Goal: Find specific page/section: Find specific page/section

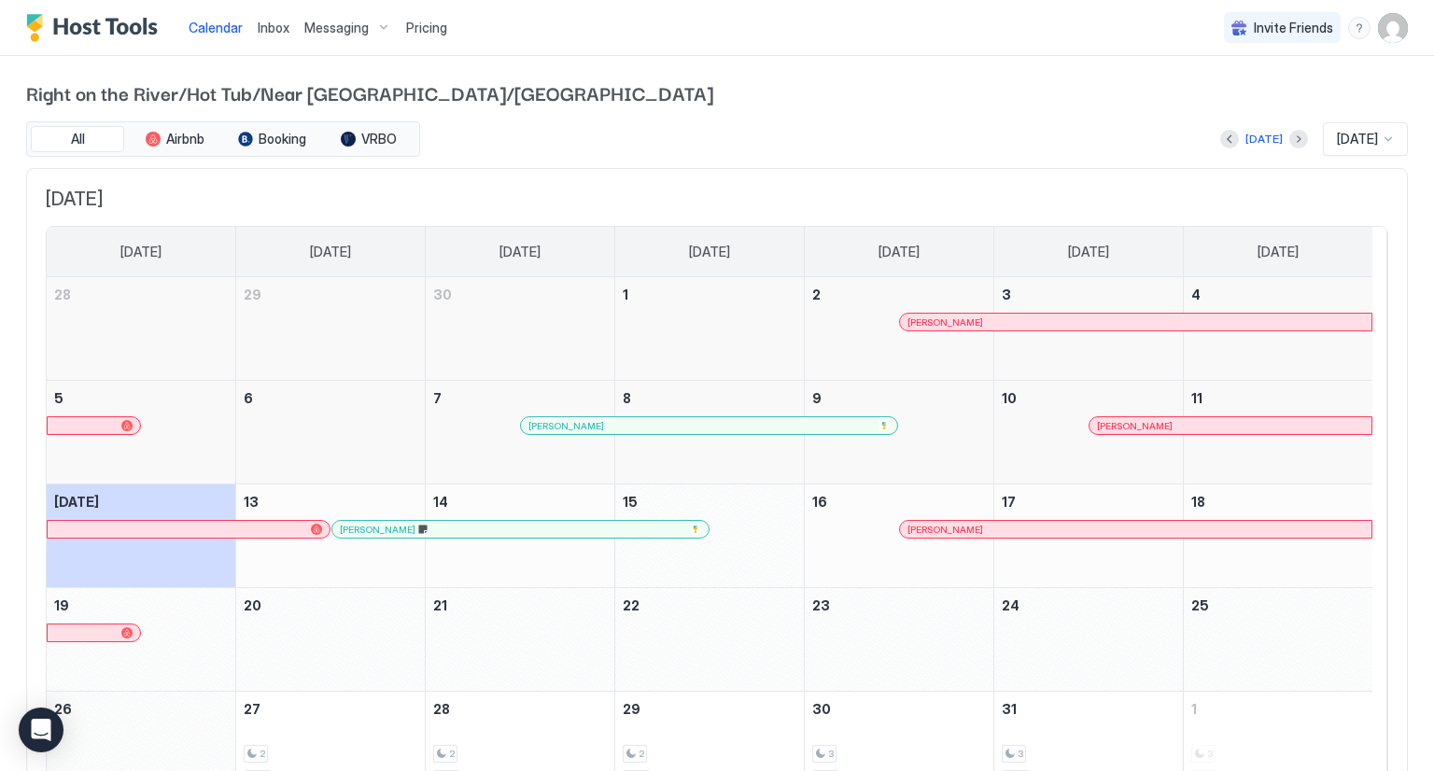
scroll to position [97, 0]
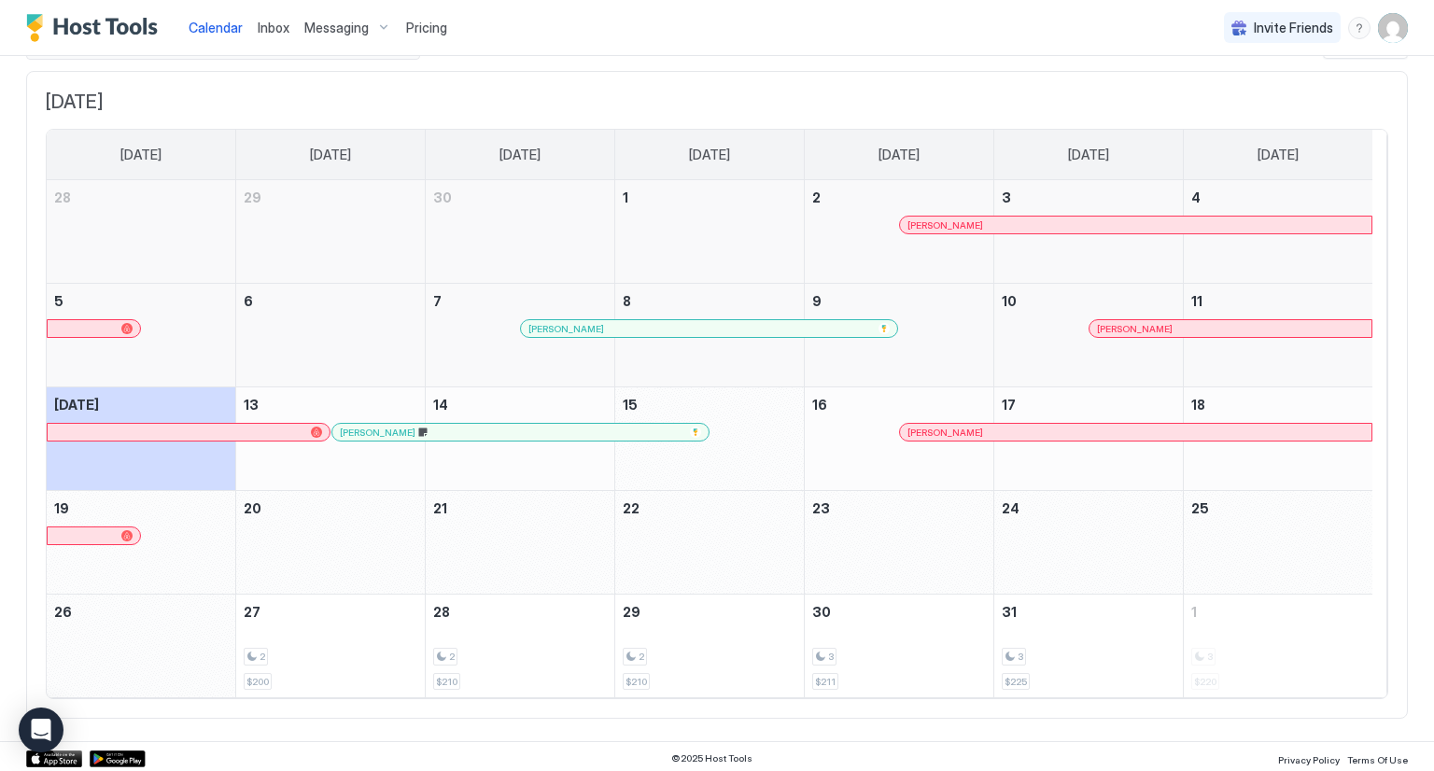
click at [278, 33] on span "Inbox" at bounding box center [274, 28] width 32 height 16
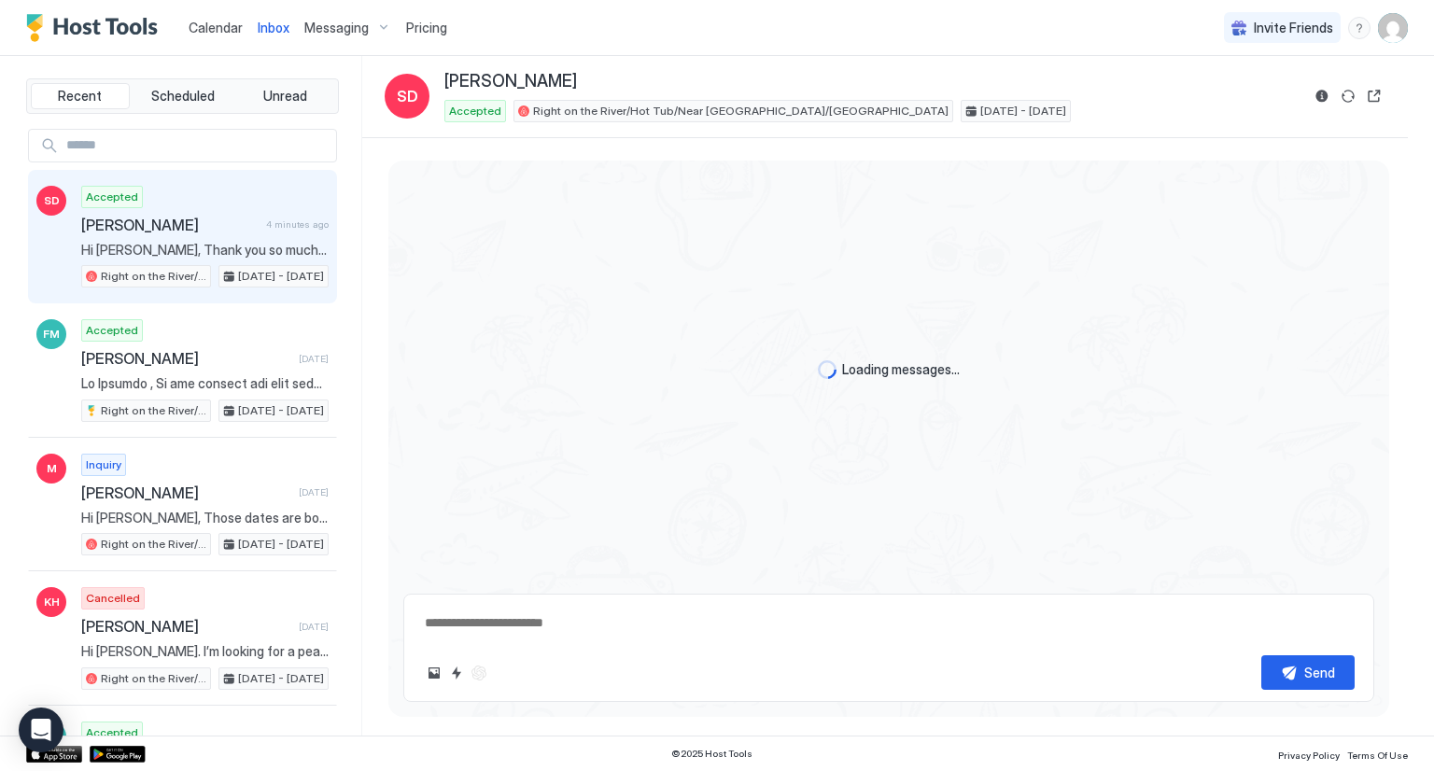
click at [183, 152] on input "Input Field" at bounding box center [197, 146] width 277 height 32
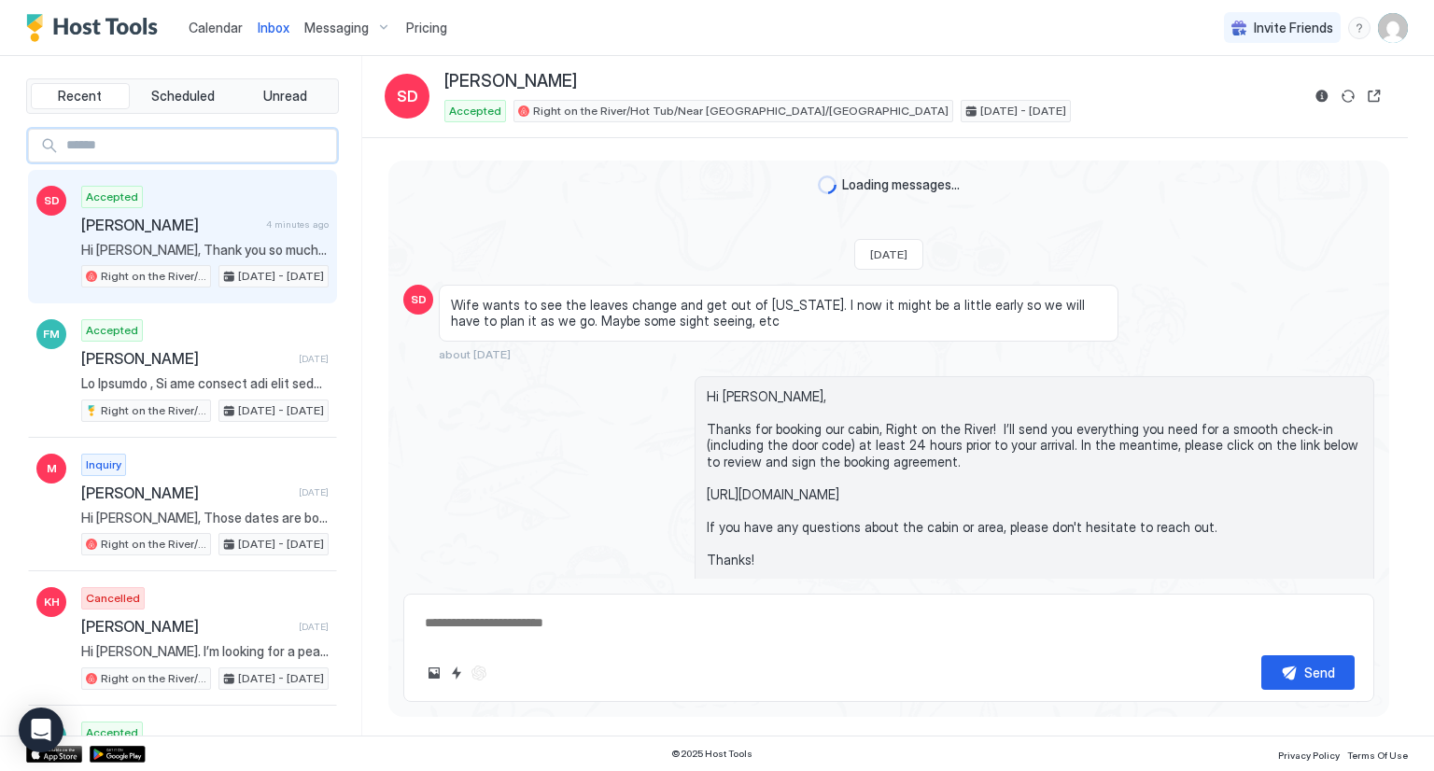
scroll to position [4503, 0]
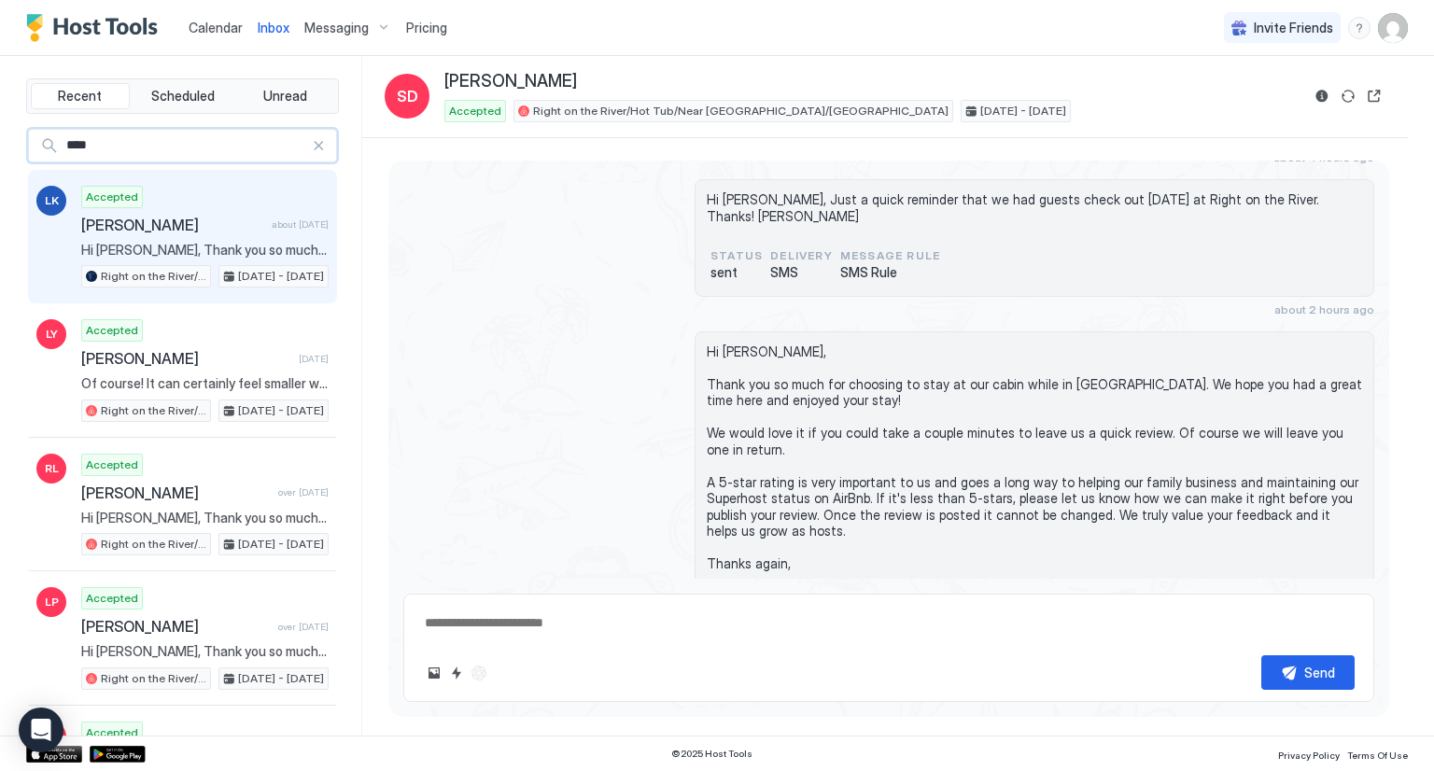
type input "****"
click at [148, 221] on span "[PERSON_NAME]" at bounding box center [172, 225] width 183 height 19
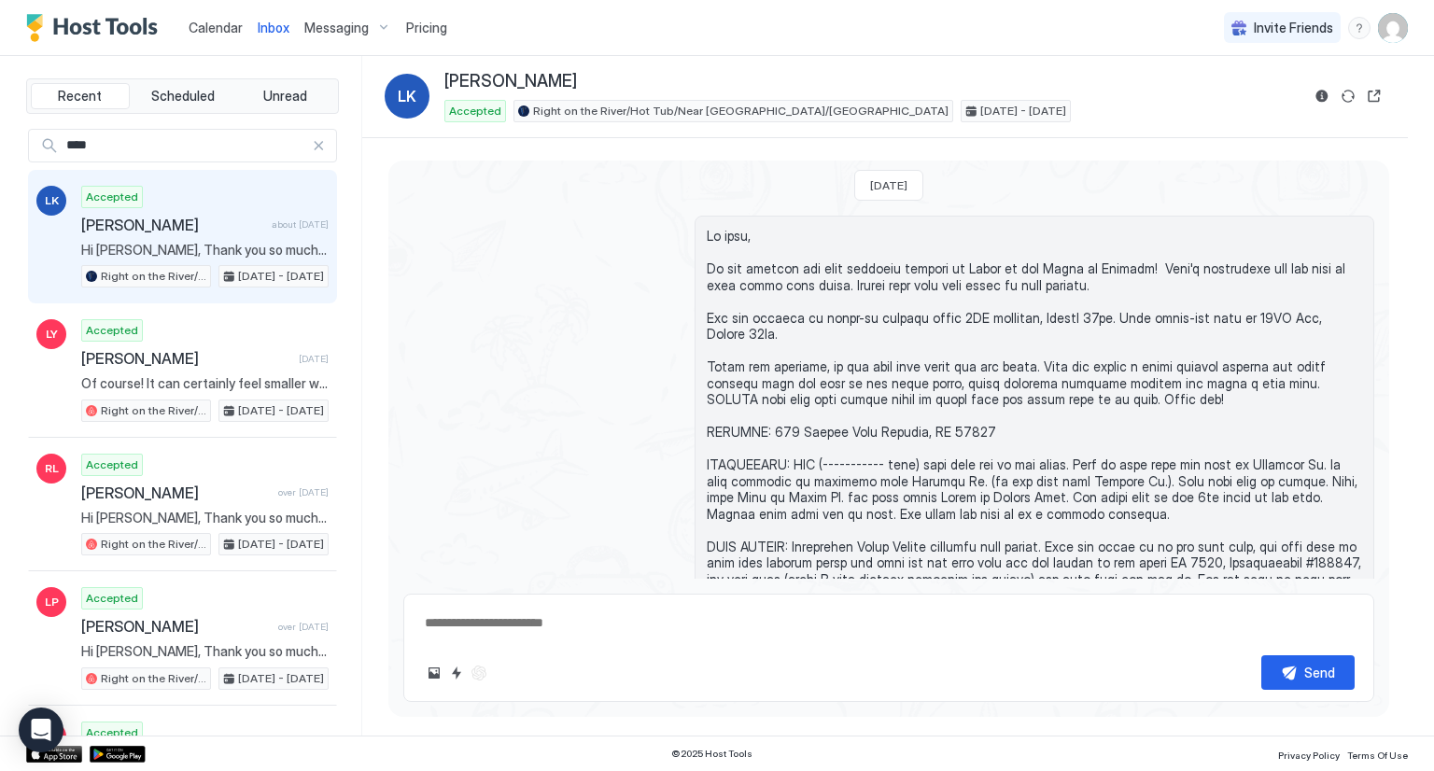
scroll to position [1572, 0]
